Goal: Communication & Community: Participate in discussion

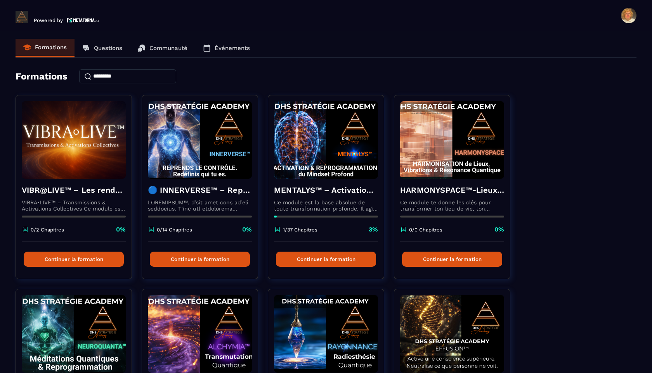
click at [116, 48] on p "Questions" at bounding box center [108, 48] width 28 height 7
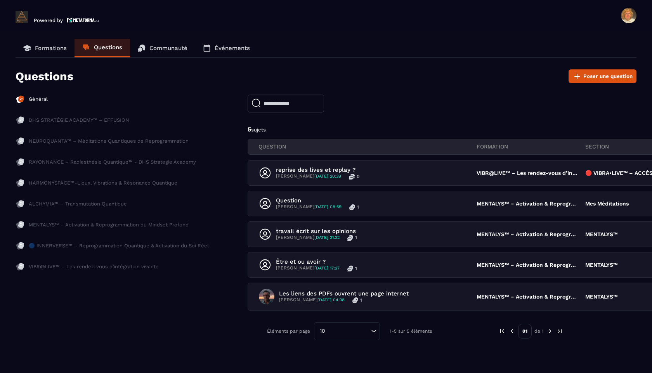
click at [160, 47] on p "Communauté" at bounding box center [168, 48] width 38 height 7
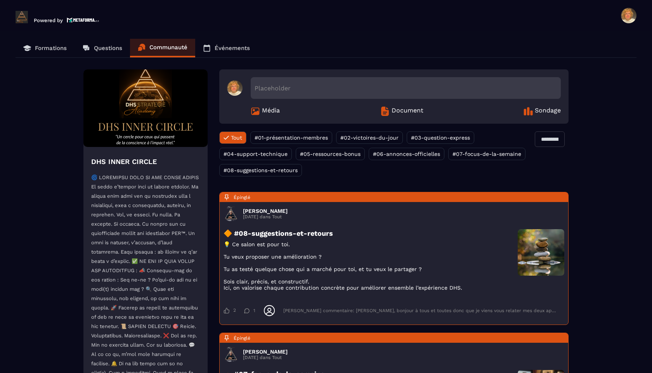
click at [114, 45] on p "Questions" at bounding box center [108, 48] width 28 height 7
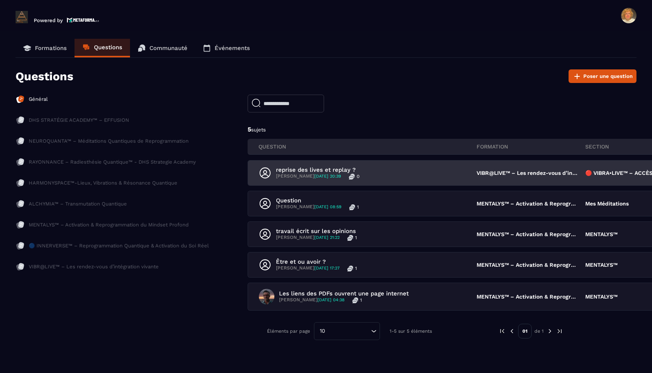
click at [587, 173] on p "🔴 VIBRA•LIVE™ – ACCÈS HEBDOMADAIRE AUX SESSIONS EN DIRECT" at bounding box center [635, 173] width 101 height 6
